Goal: Information Seeking & Learning: Learn about a topic

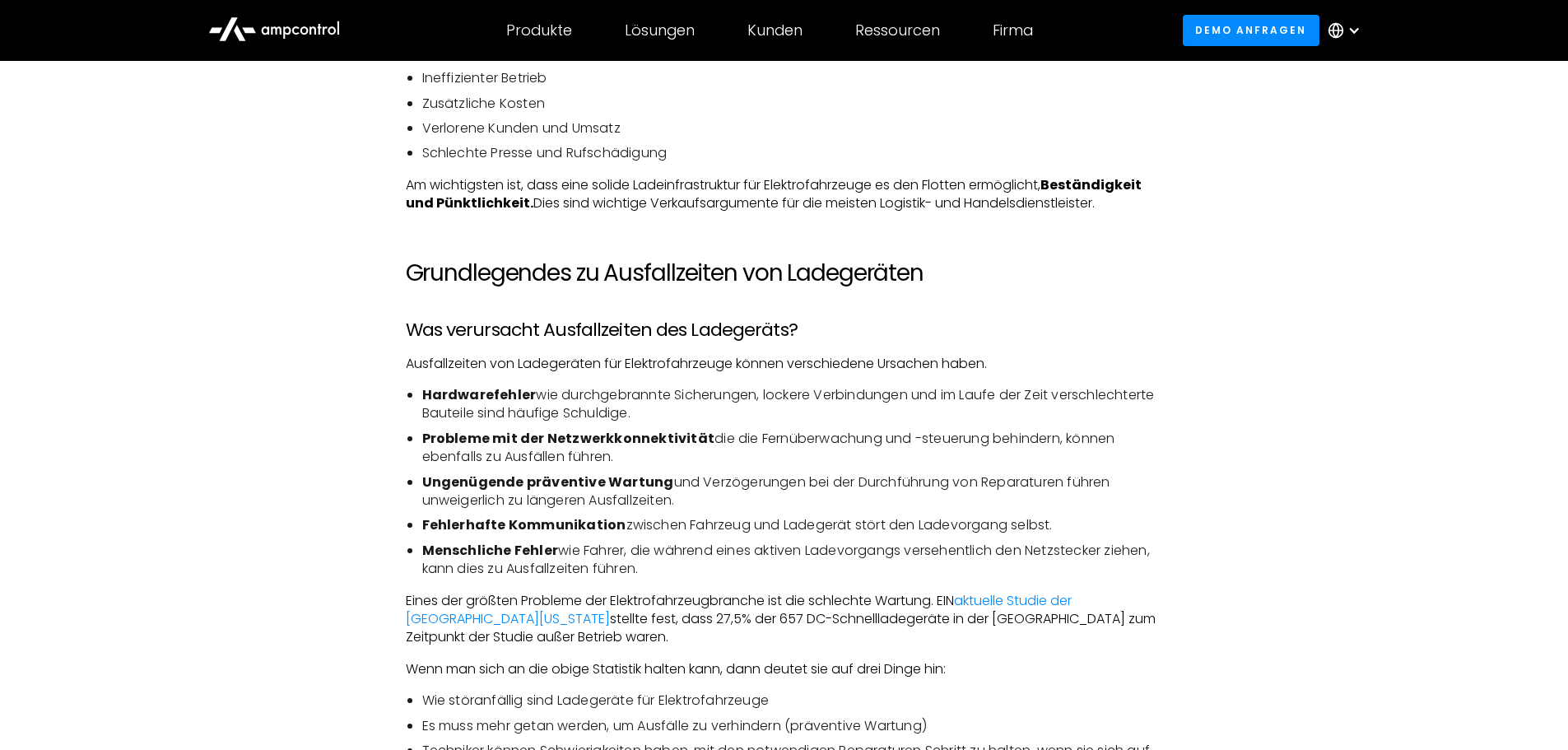
scroll to position [2140, 0]
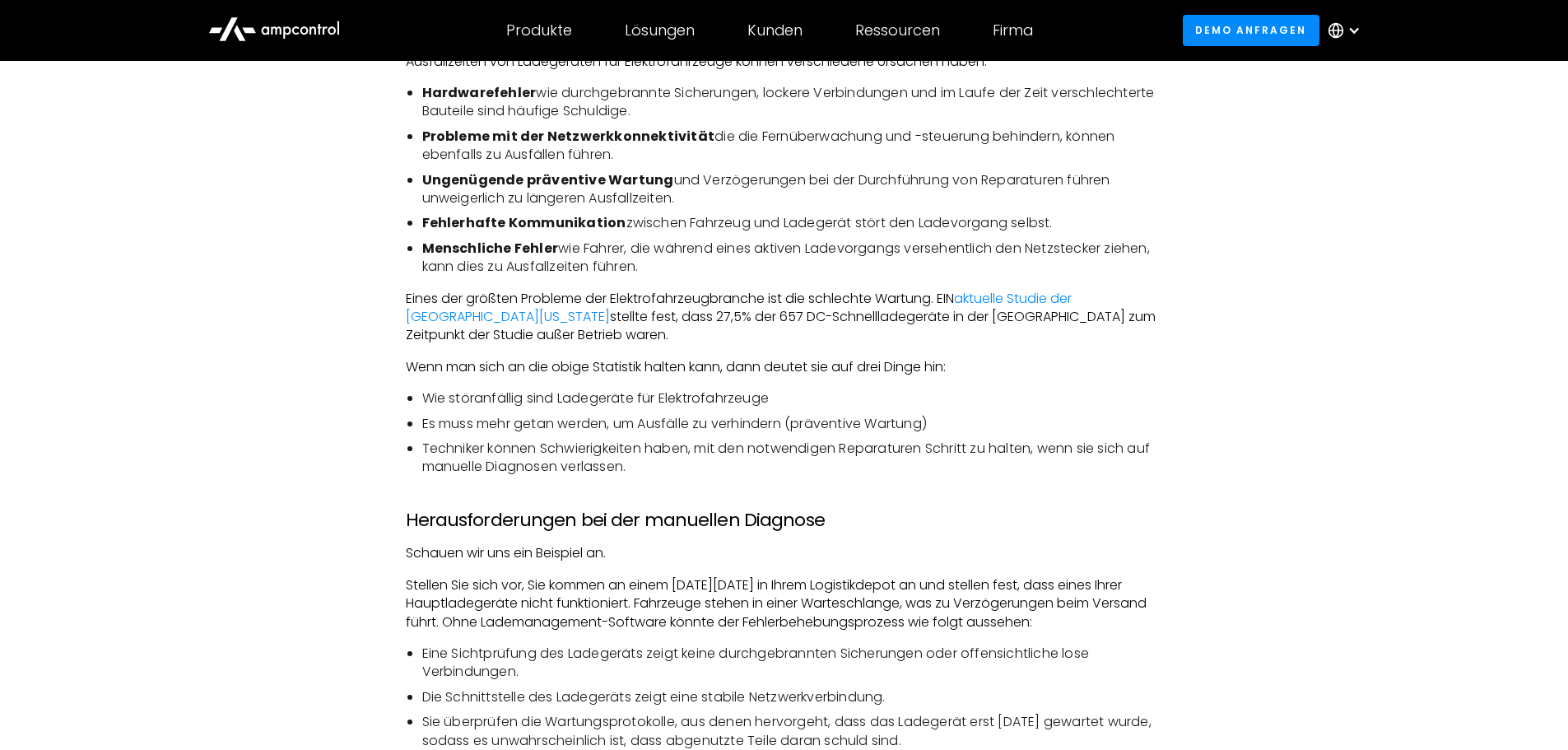
click at [1059, 530] on h3 "Herausforderungen bei der manuellen Diagnose" at bounding box center [784, 519] width 757 height 22
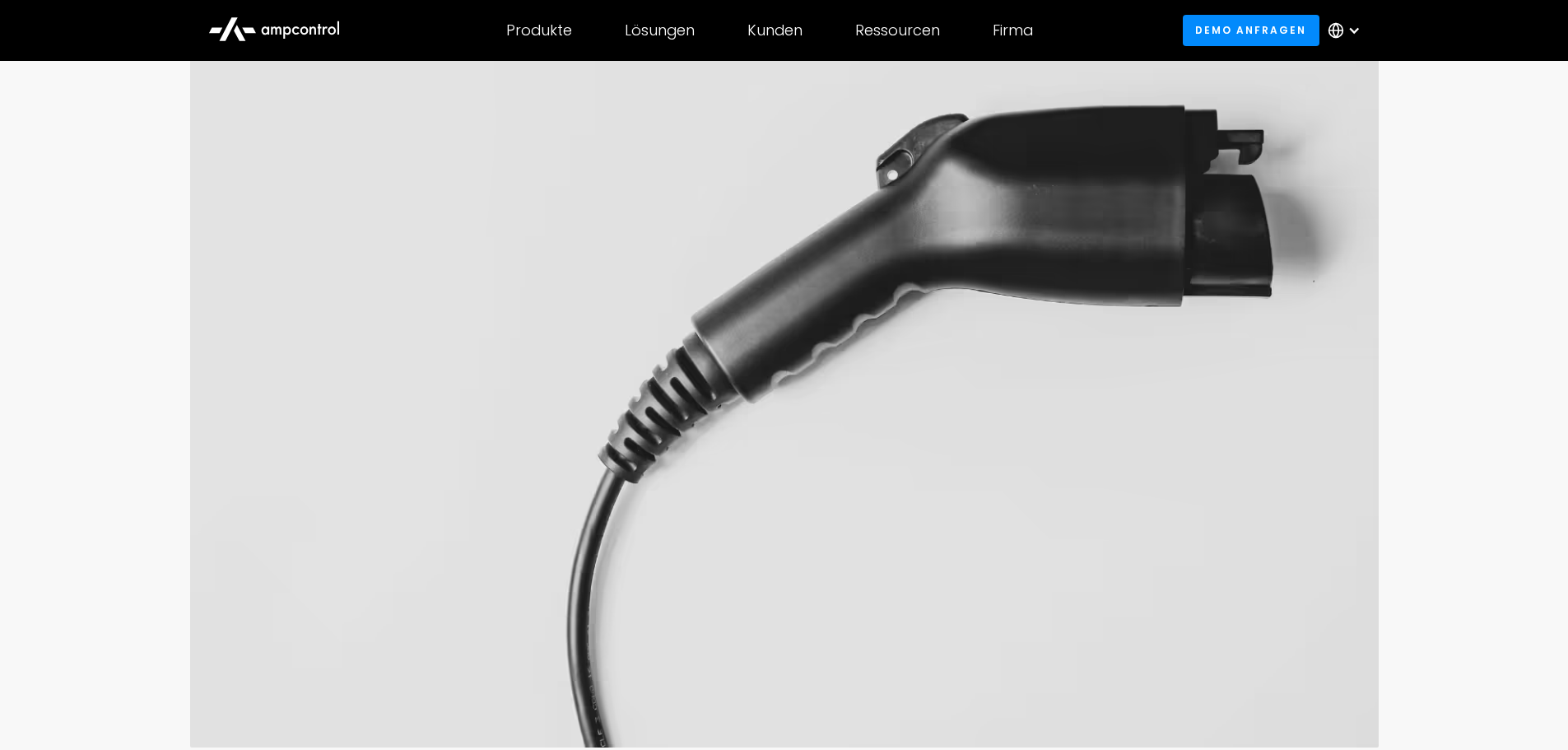
scroll to position [0, 0]
